Goal: Task Accomplishment & Management: Check status

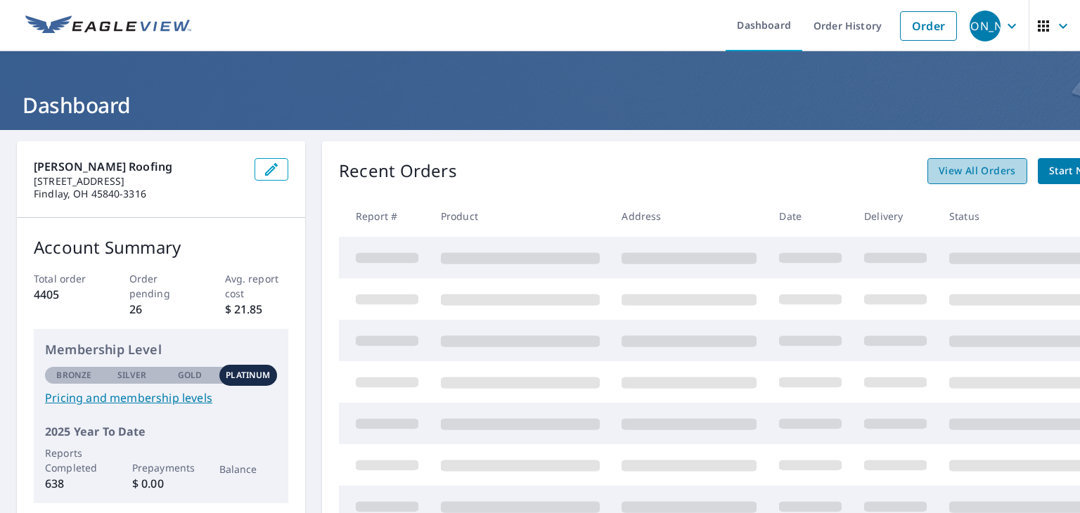
click at [973, 167] on span "View All Orders" at bounding box center [977, 171] width 77 height 18
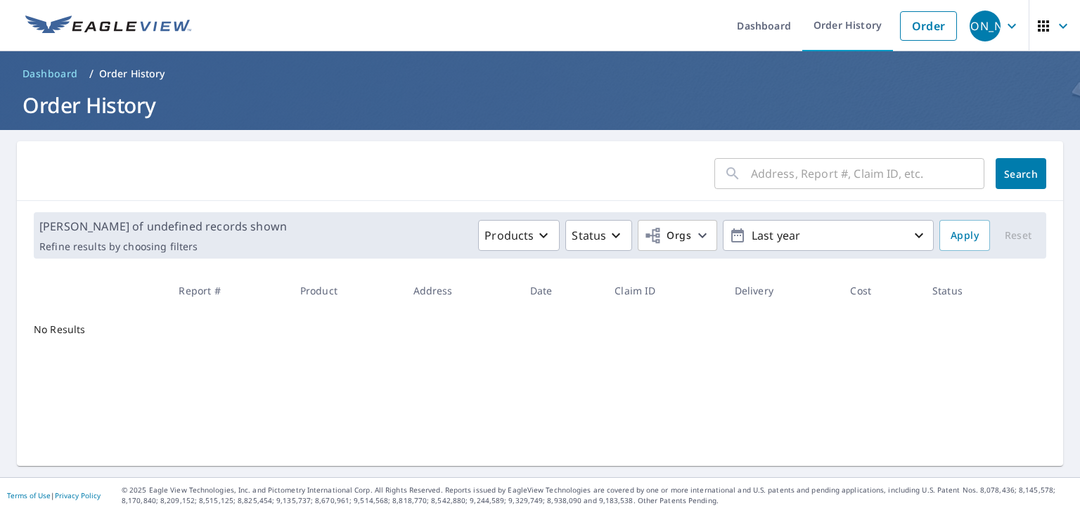
click at [790, 172] on input "text" at bounding box center [867, 173] width 233 height 39
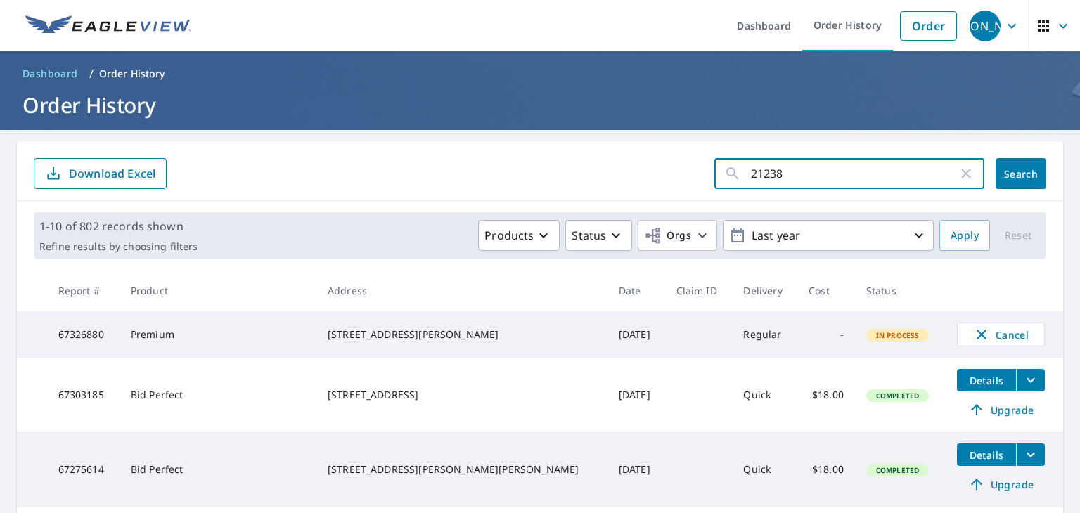
type input "21238"
click at [1009, 161] on button "Search" at bounding box center [1021, 173] width 51 height 31
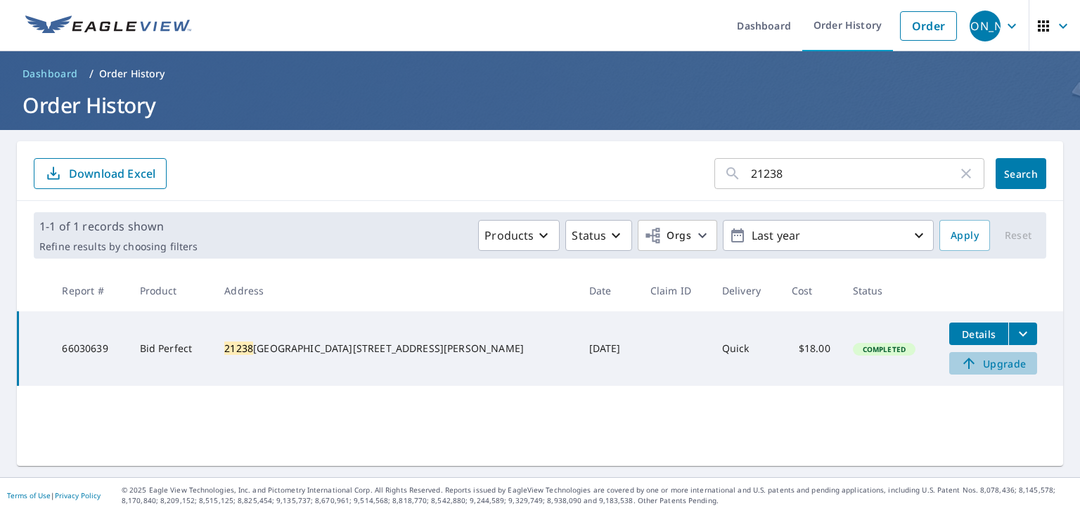
click at [976, 366] on span "Upgrade" at bounding box center [993, 363] width 71 height 17
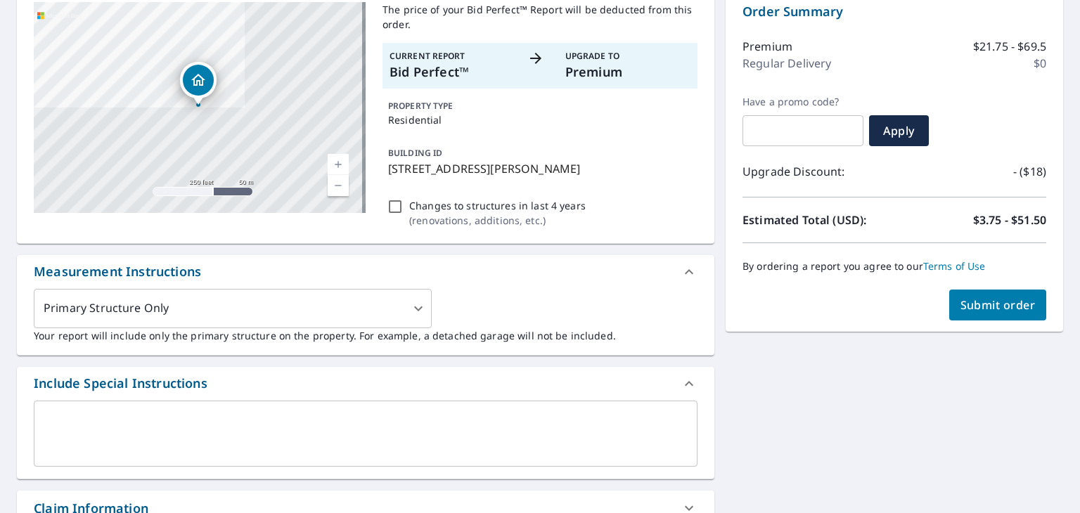
scroll to position [157, 0]
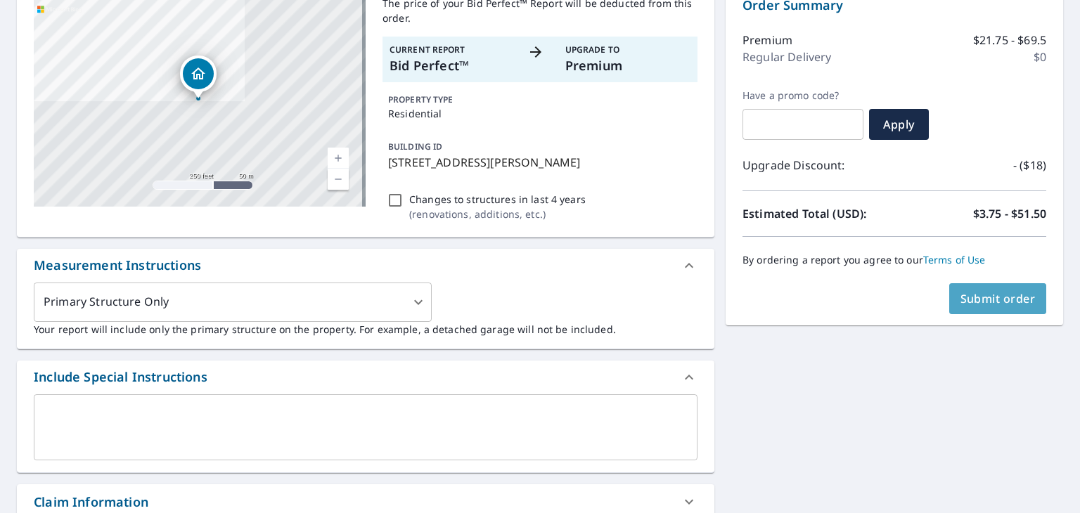
click at [996, 298] on span "Submit order" at bounding box center [998, 298] width 75 height 15
checkbox input "true"
